Goal: Navigation & Orientation: Find specific page/section

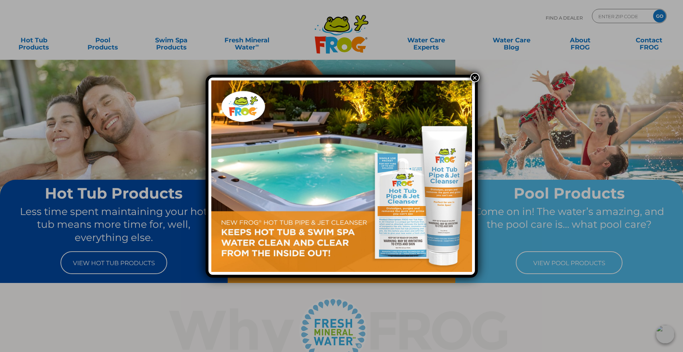
click at [475, 78] on button "×" at bounding box center [474, 77] width 9 height 9
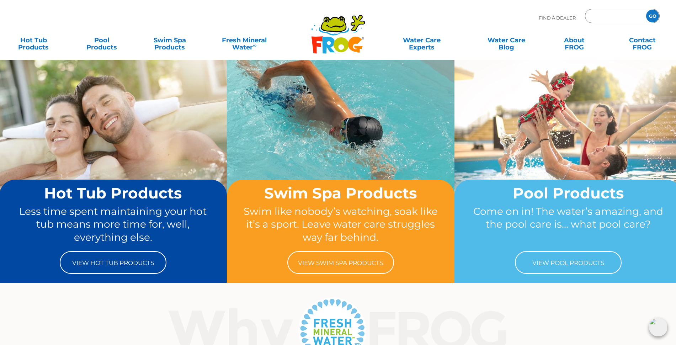
click at [596, 17] on input "Zip Code Form" at bounding box center [615, 16] width 48 height 10
type input "53719"
click at [646, 10] on input "GO" at bounding box center [652, 16] width 13 height 13
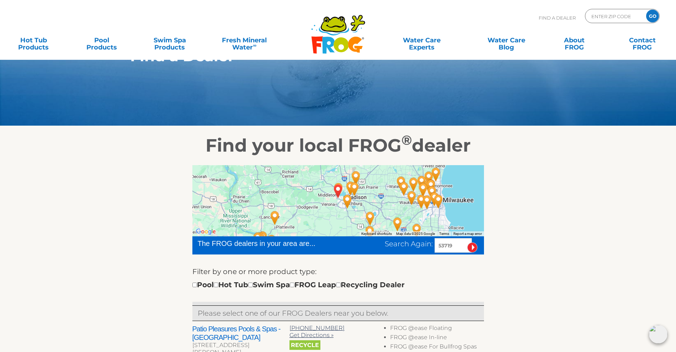
scroll to position [44, 0]
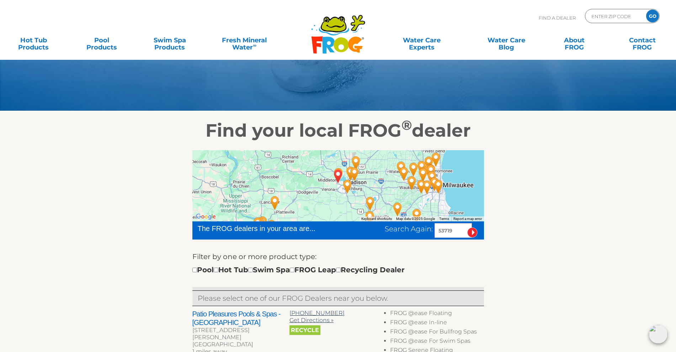
click at [311, 268] on div "Pool Hot Tub Swim Spa FROG Leap Recycling Dealer" at bounding box center [298, 269] width 212 height 11
click at [294, 269] on input "checkbox" at bounding box center [292, 269] width 5 height 5
checkbox input "true"
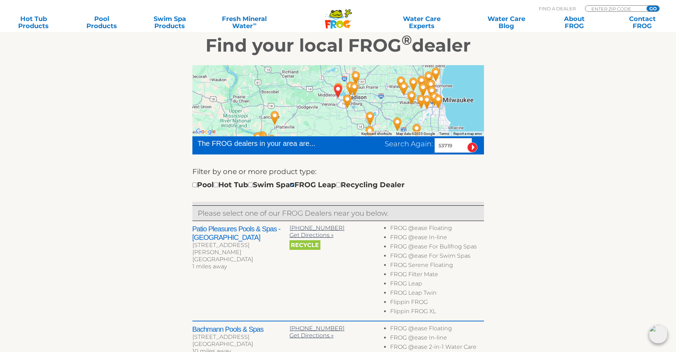
scroll to position [178, 0]
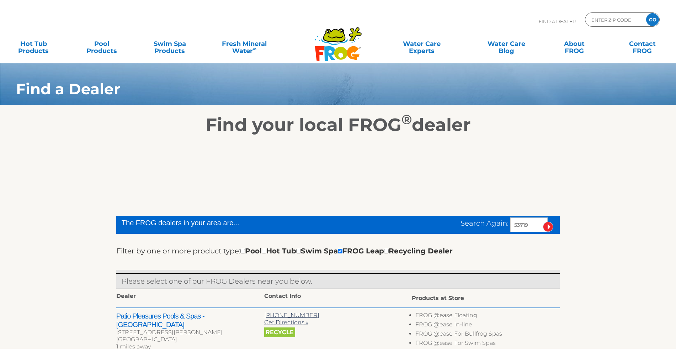
scroll to position [194, 0]
